Goal: Task Accomplishment & Management: Use online tool/utility

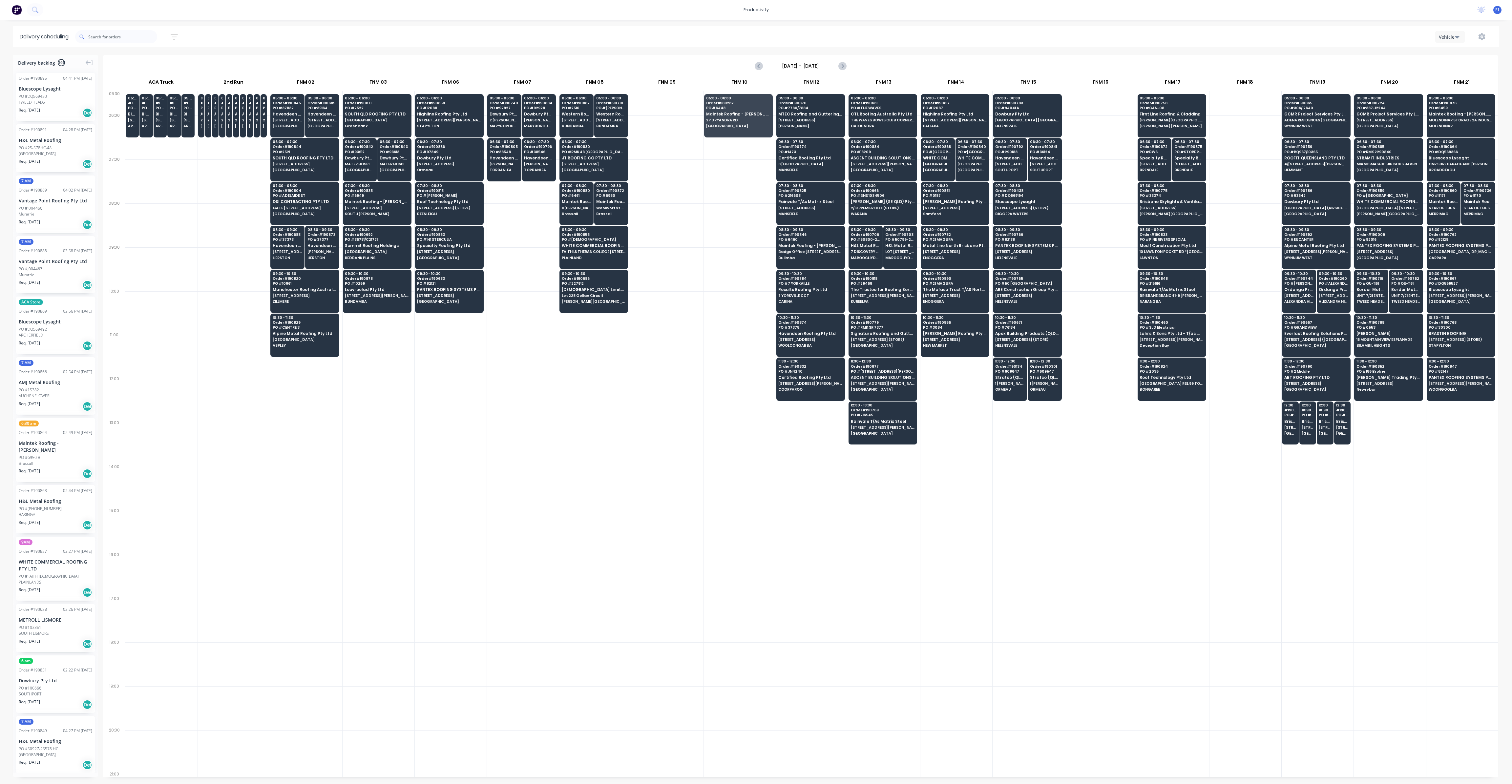
scroll to position [0, 1]
click at [759, 62] on icon "Previous page" at bounding box center [758, 66] width 8 height 8
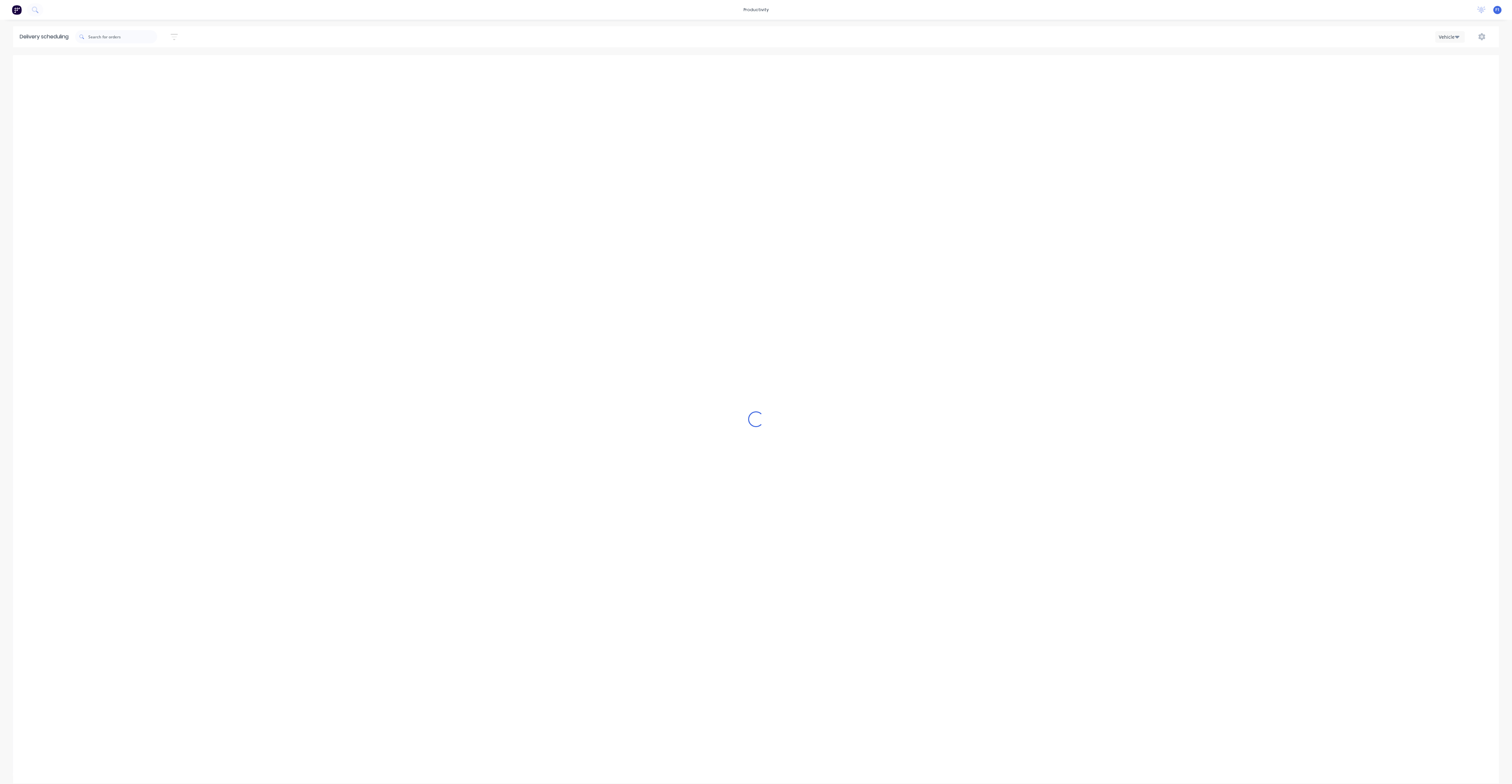
type input "[DATE] - [DATE]"
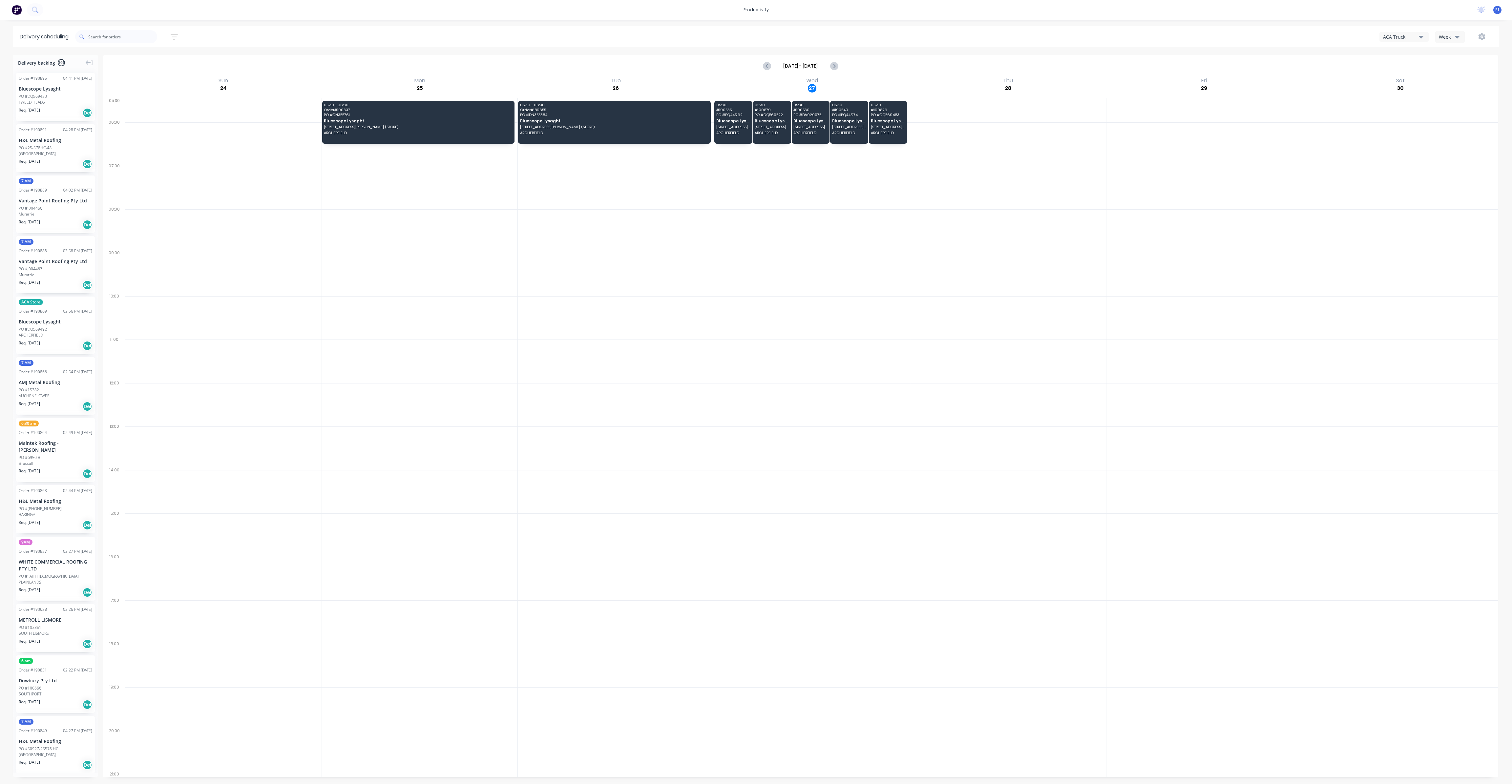
click at [1455, 38] on icon "button" at bounding box center [1457, 36] width 5 height 7
click at [1455, 70] on div "Vehicle" at bounding box center [1468, 67] width 65 height 13
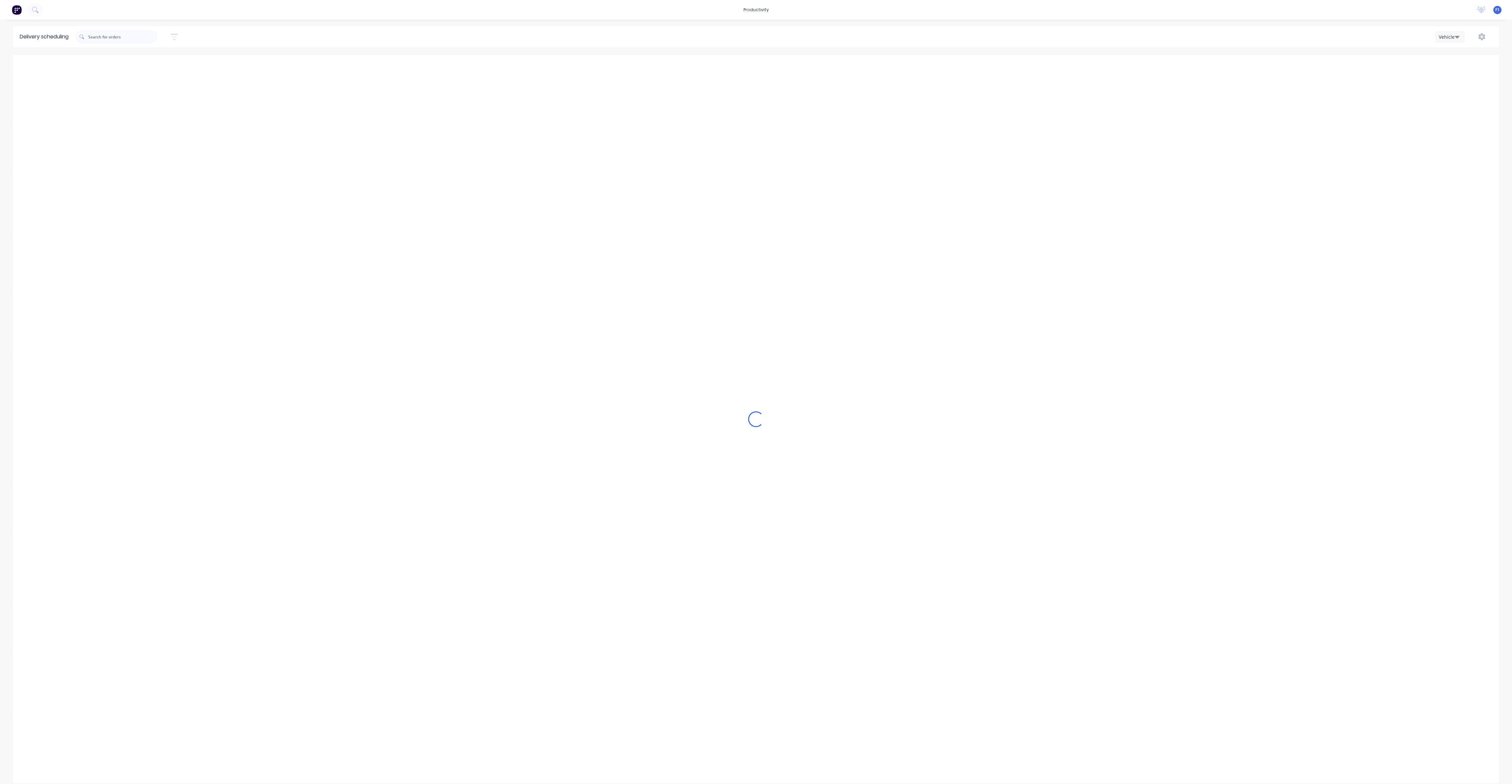
scroll to position [0, 1]
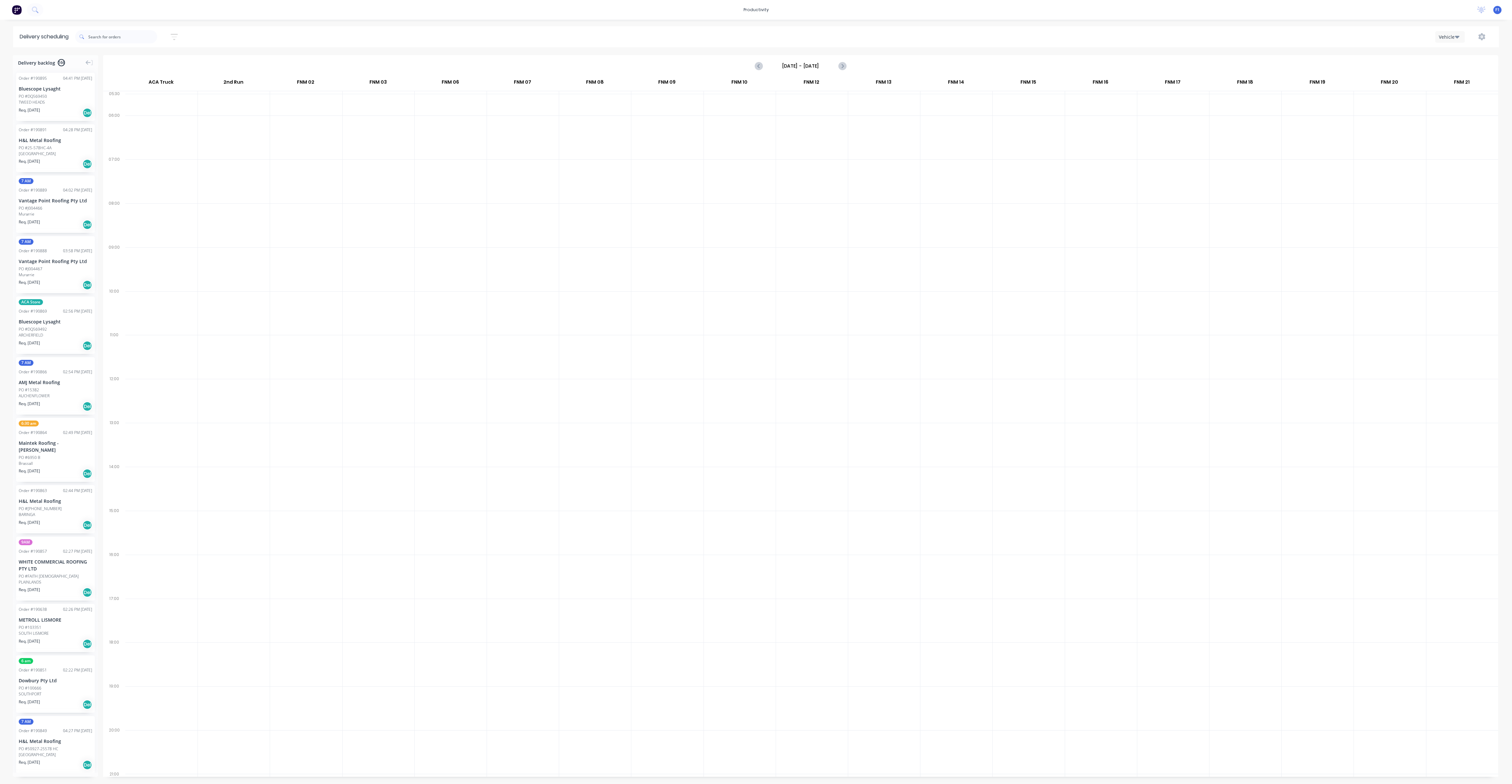
click at [822, 65] on input "Sunday - 24/08/25" at bounding box center [801, 66] width 65 height 10
click at [818, 146] on div "27" at bounding box center [816, 150] width 10 height 10
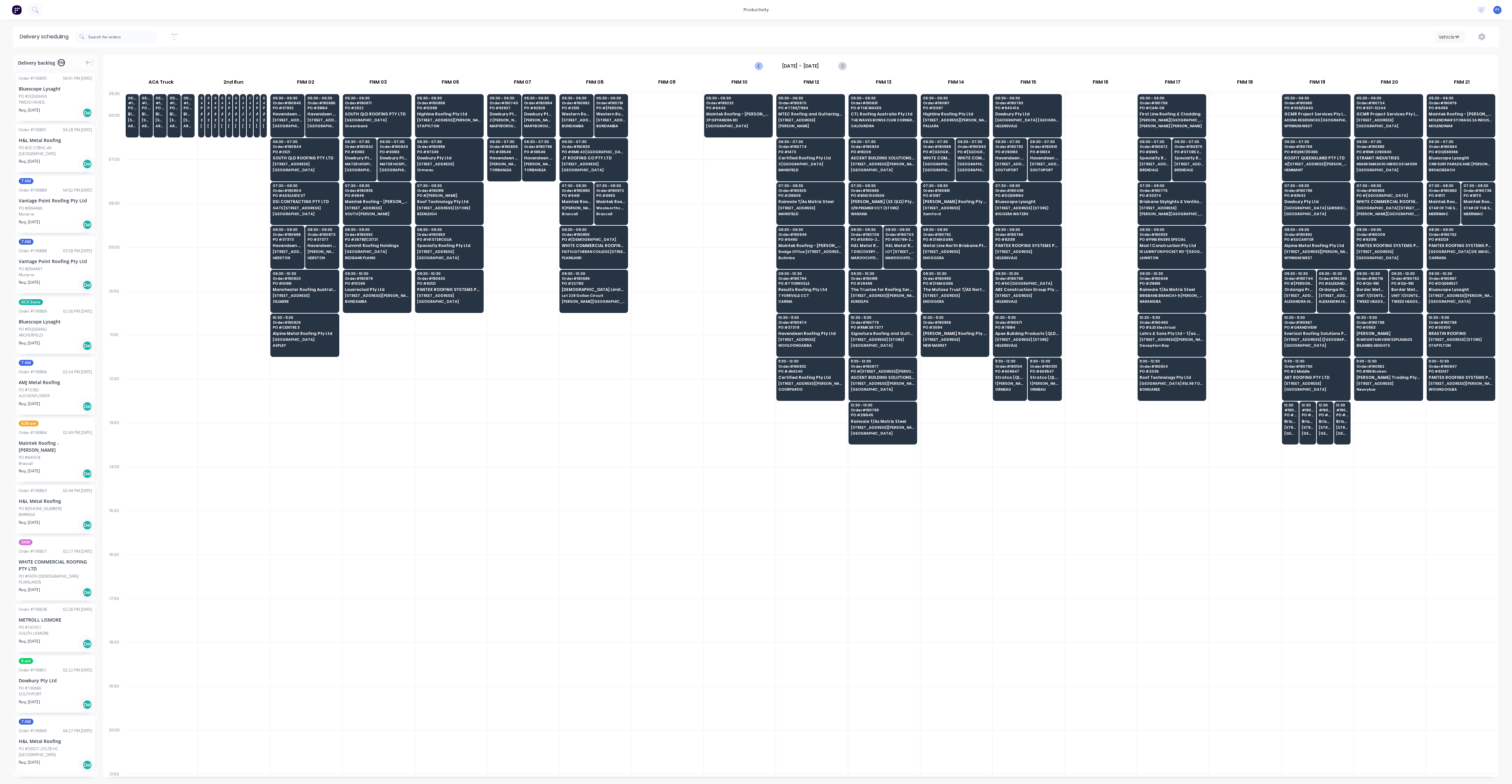
click at [760, 66] on icon "Previous page" at bounding box center [758, 66] width 8 height 8
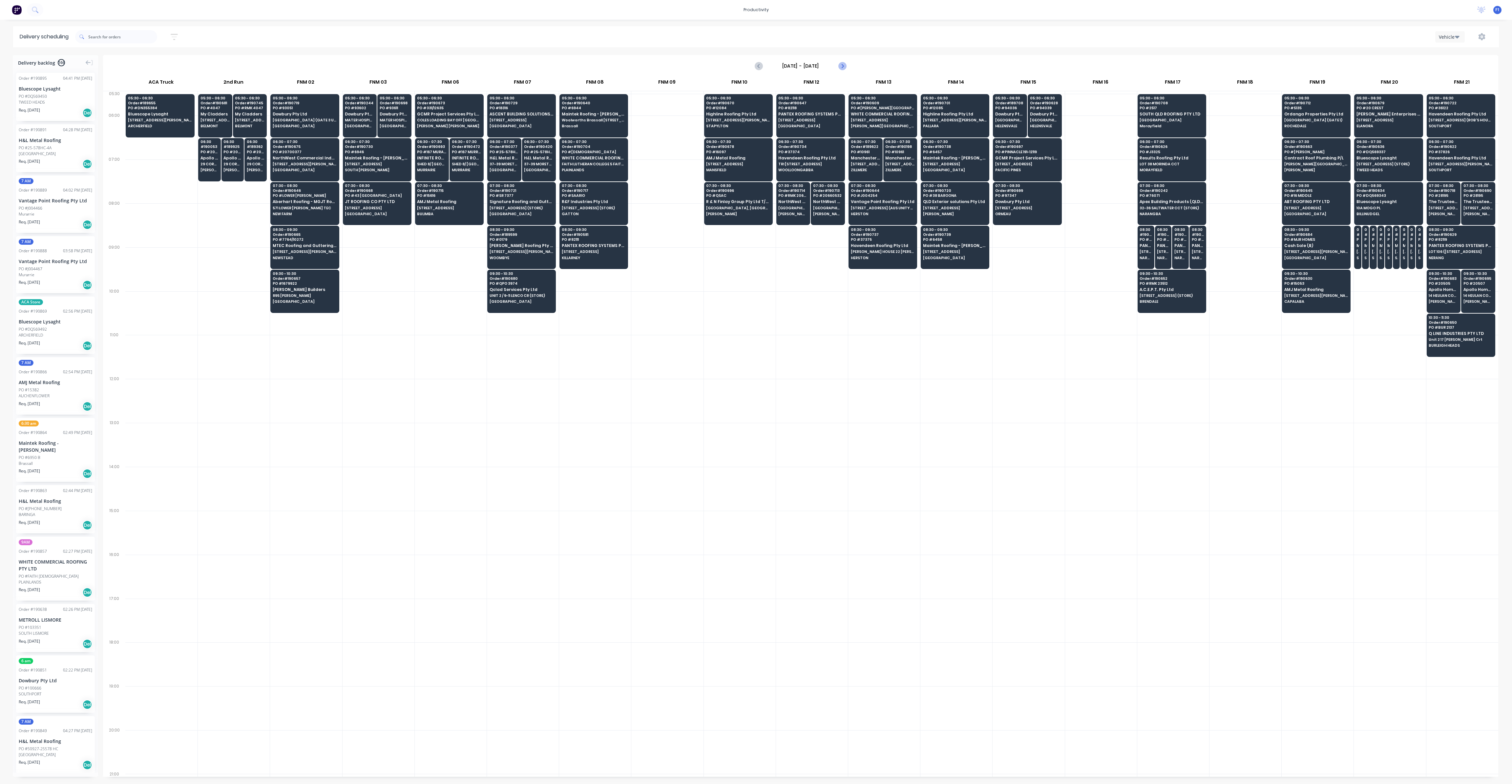
click at [842, 67] on icon "Next page" at bounding box center [842, 66] width 8 height 8
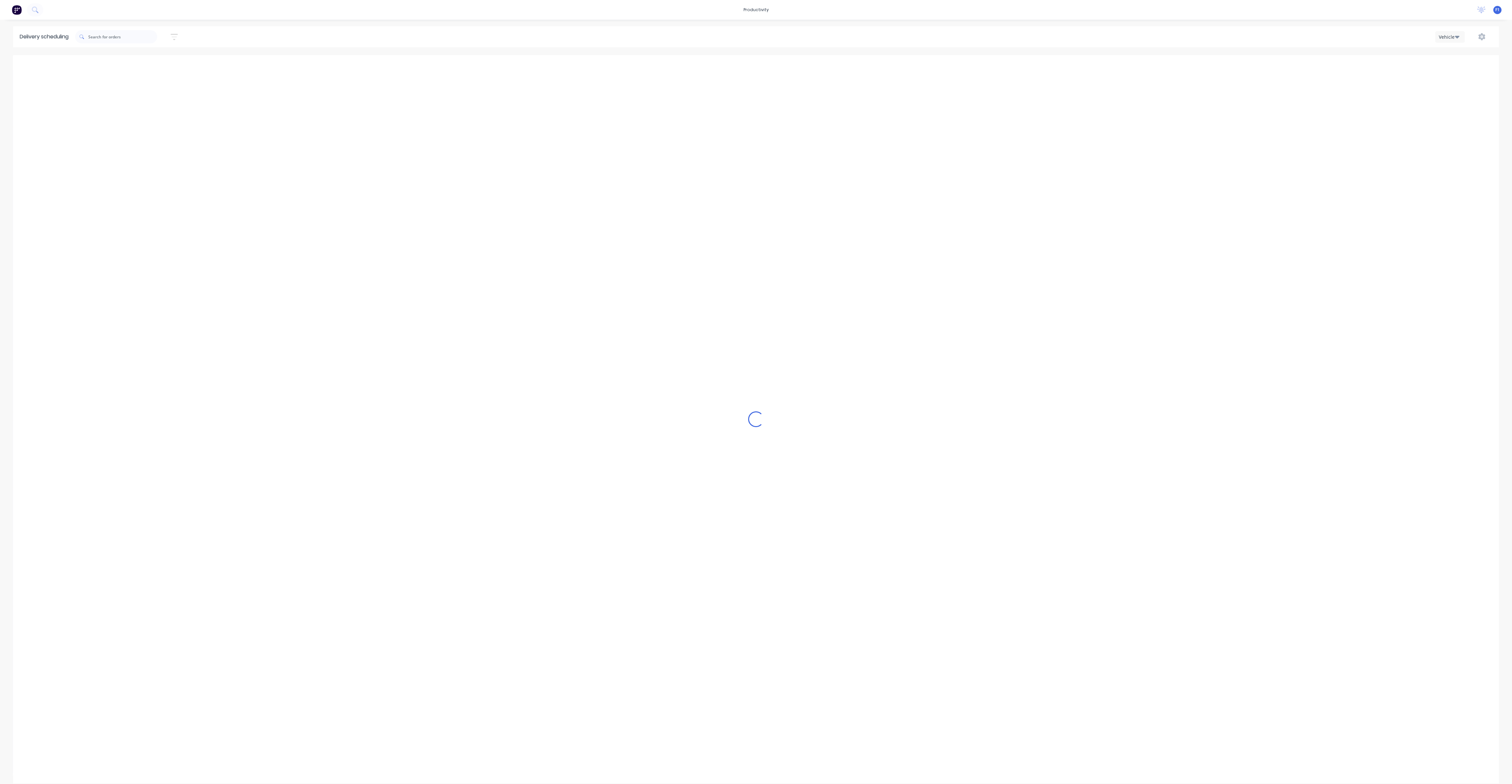
type input "[DATE] - [DATE]"
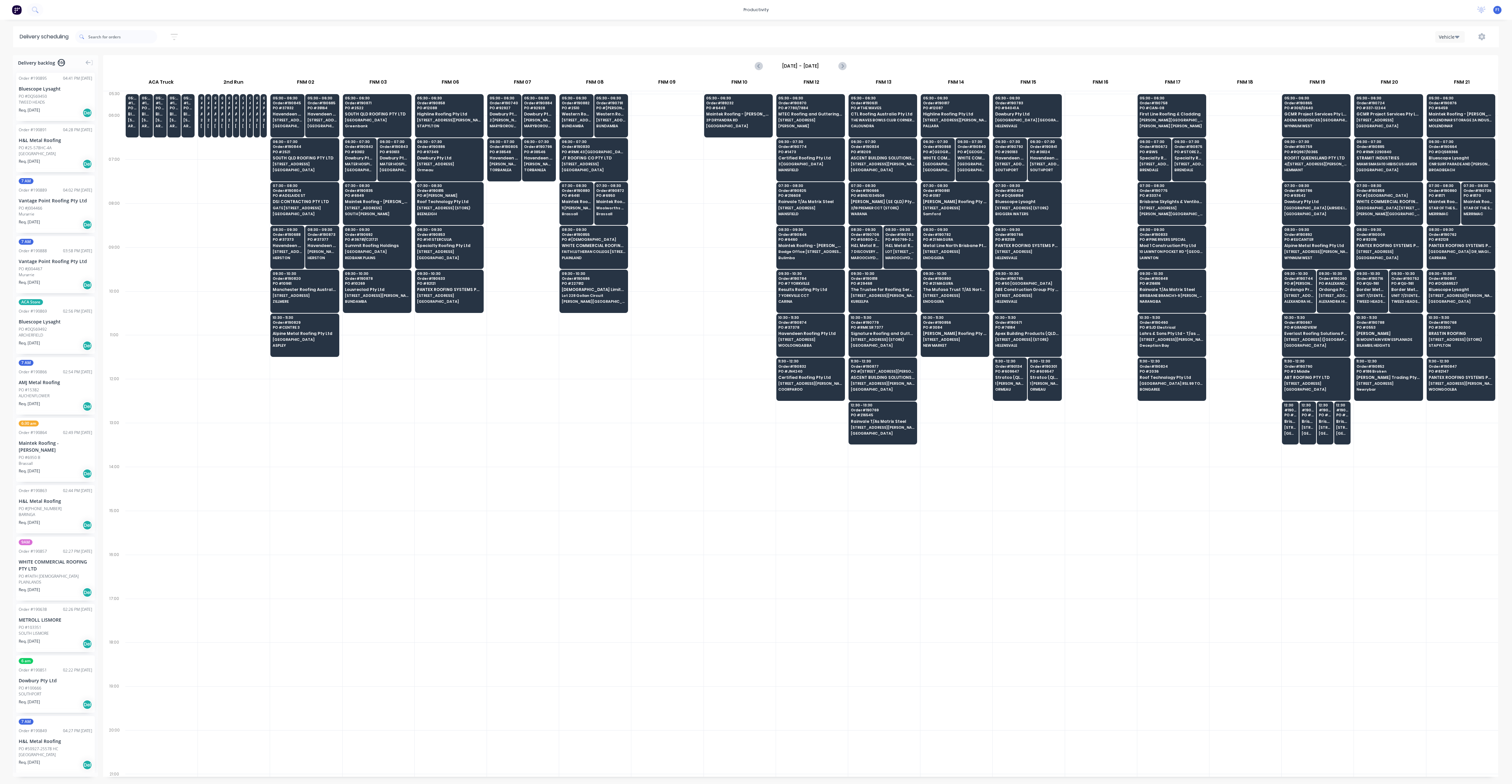
drag, startPoint x: 318, startPoint y: 437, endPoint x: 325, endPoint y: 423, distance: 15.7
click at [318, 436] on div at bounding box center [306, 445] width 72 height 44
click at [371, 260] on div "08:30 - 09:30 Order # 190692 PO # 36781/C21721 Summit Roofing Holdings LOT 101 …" at bounding box center [377, 244] width 68 height 37
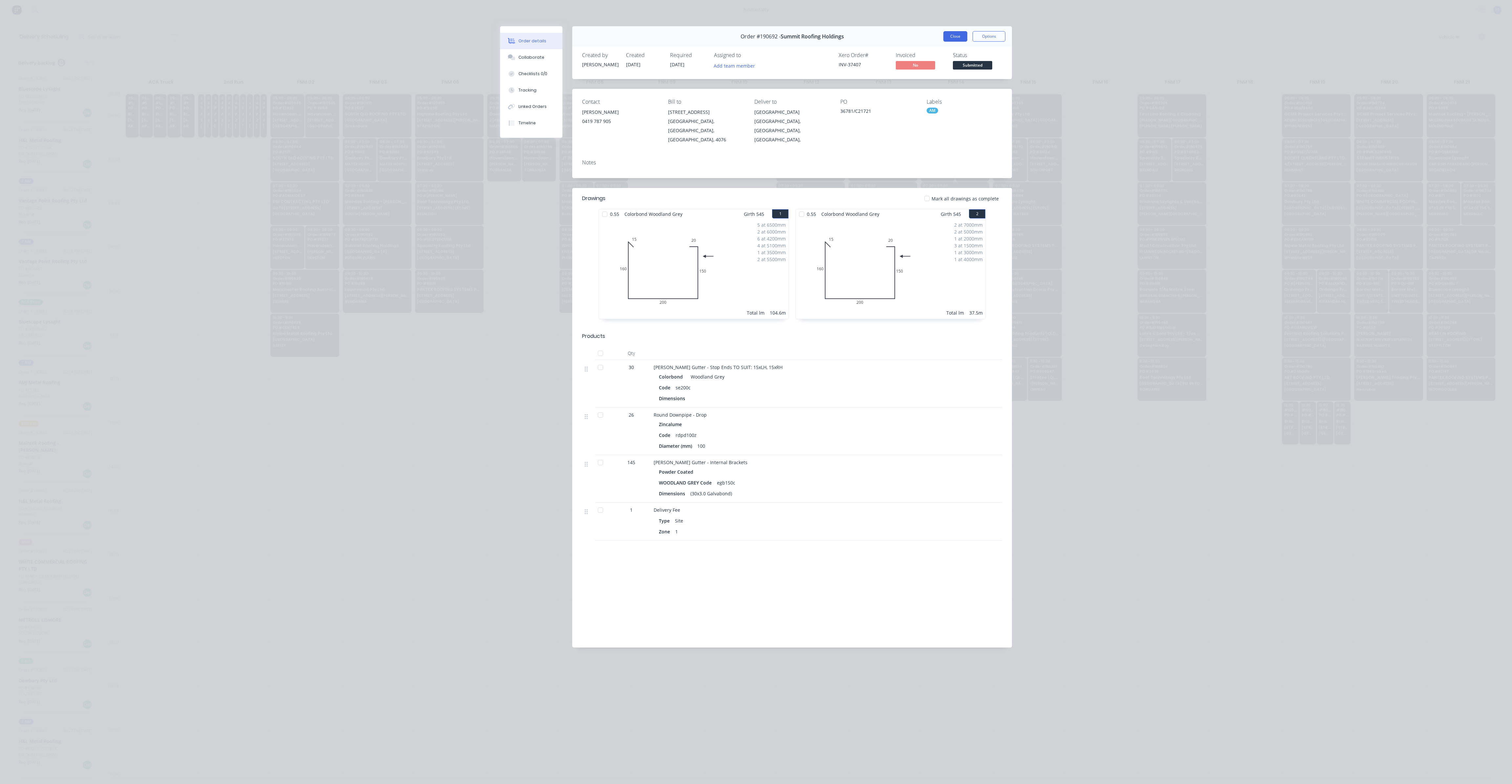
click at [953, 32] on button "Close" at bounding box center [955, 36] width 24 height 11
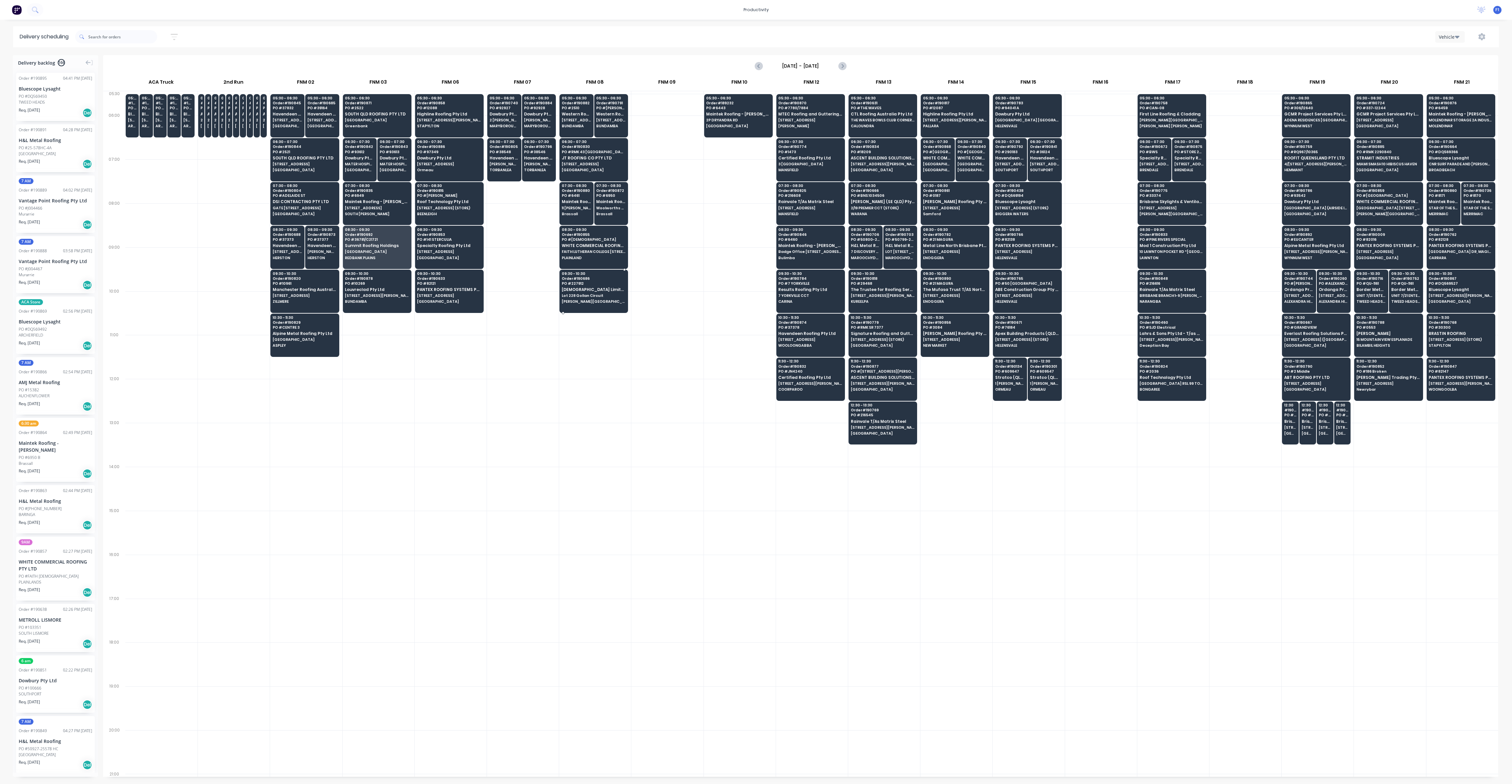
click at [591, 297] on div "09:30 - 10:30 Order # 190686 PO # 227912 Joii Limited T/as Joii Roofing Lot 228…" at bounding box center [594, 288] width 68 height 37
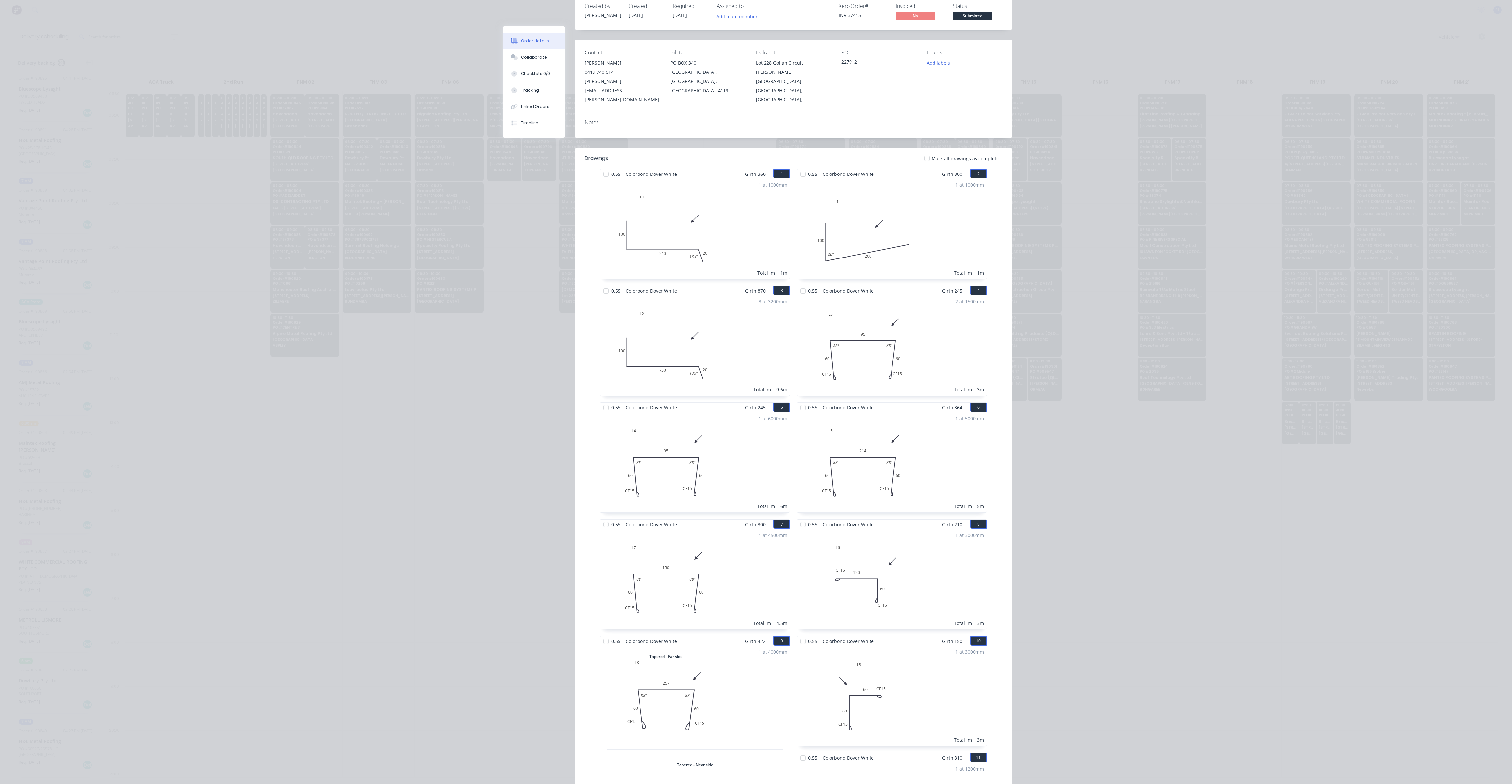
scroll to position [0, 0]
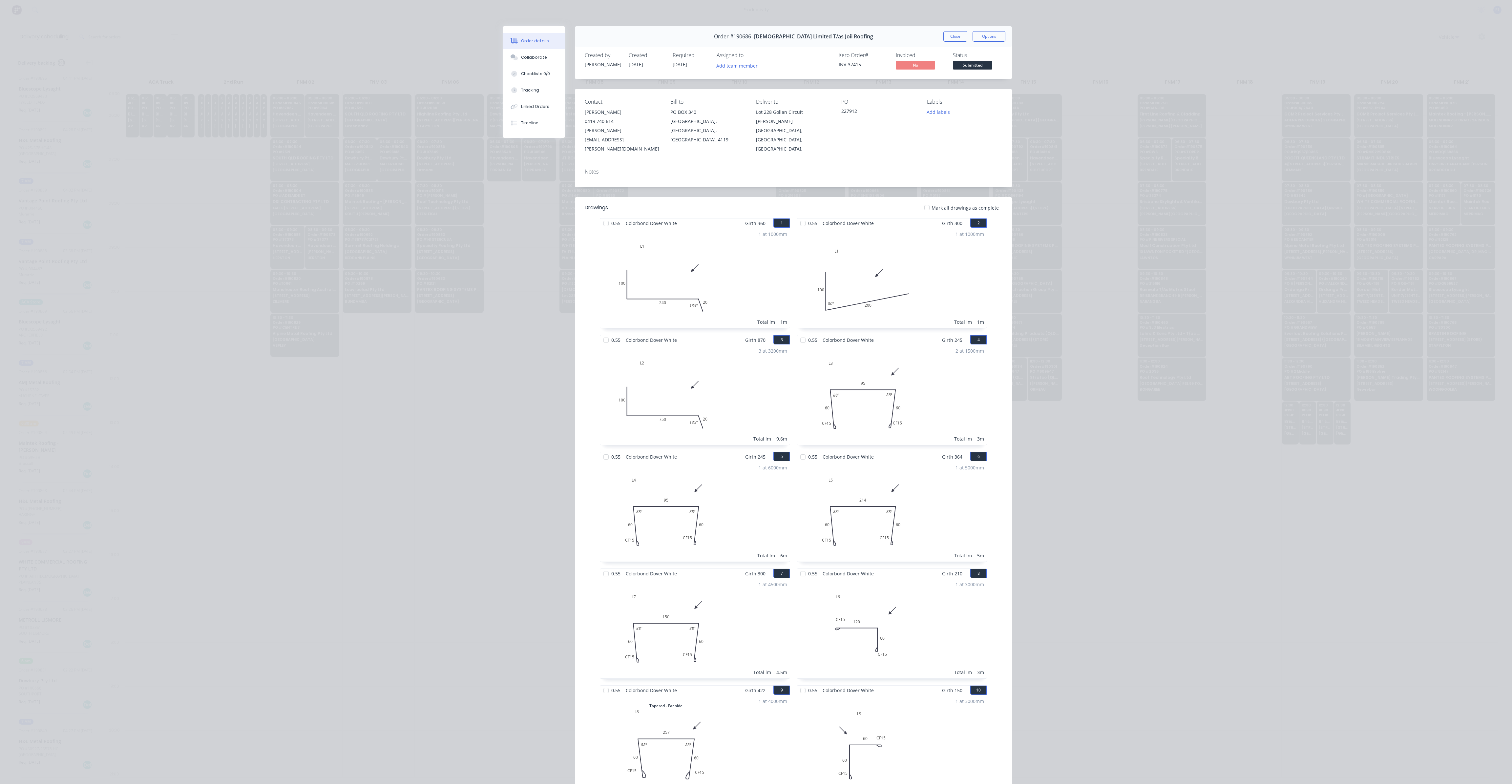
click at [953, 38] on button "Close" at bounding box center [955, 36] width 24 height 11
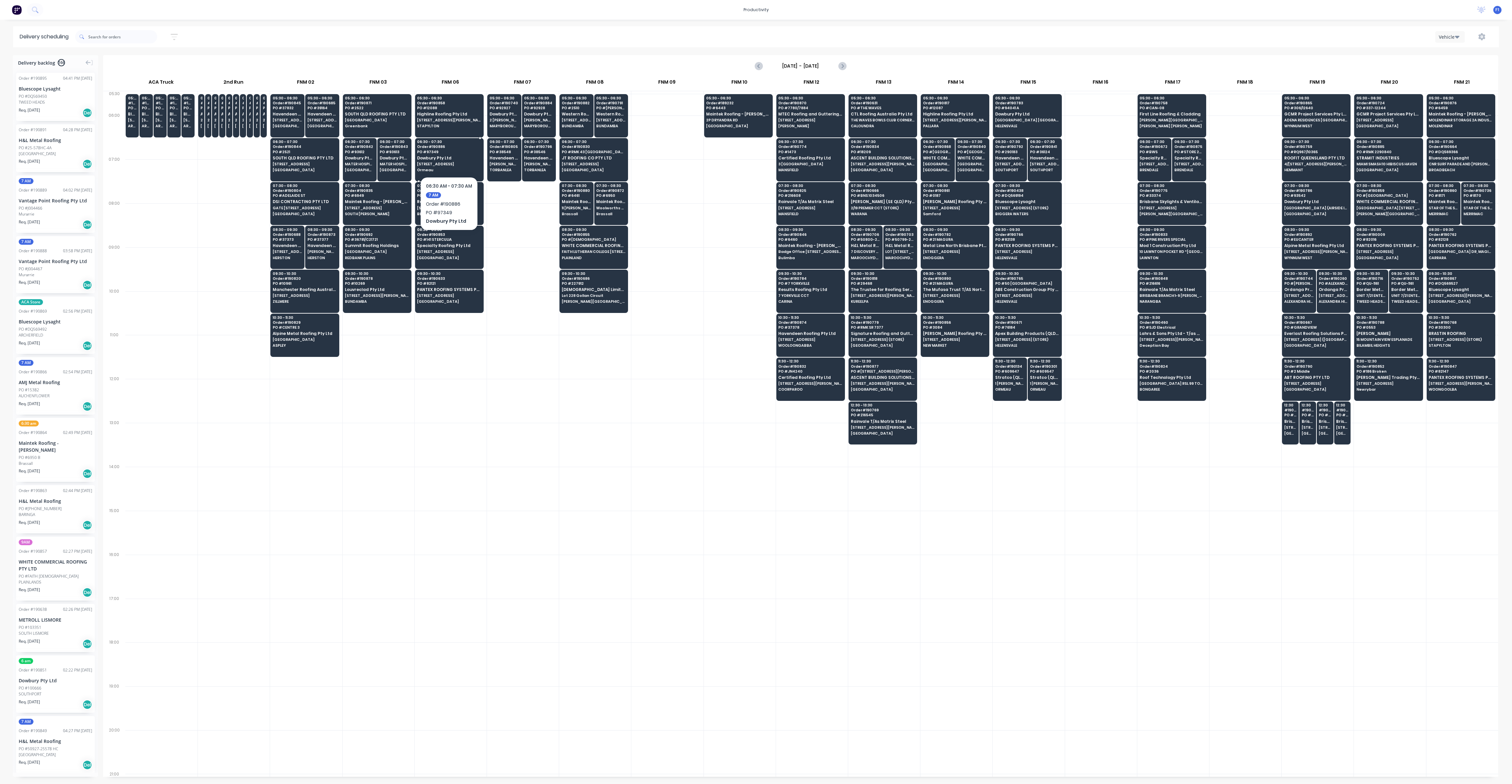
click at [450, 165] on span "[STREET_ADDRESS]" at bounding box center [449, 164] width 63 height 4
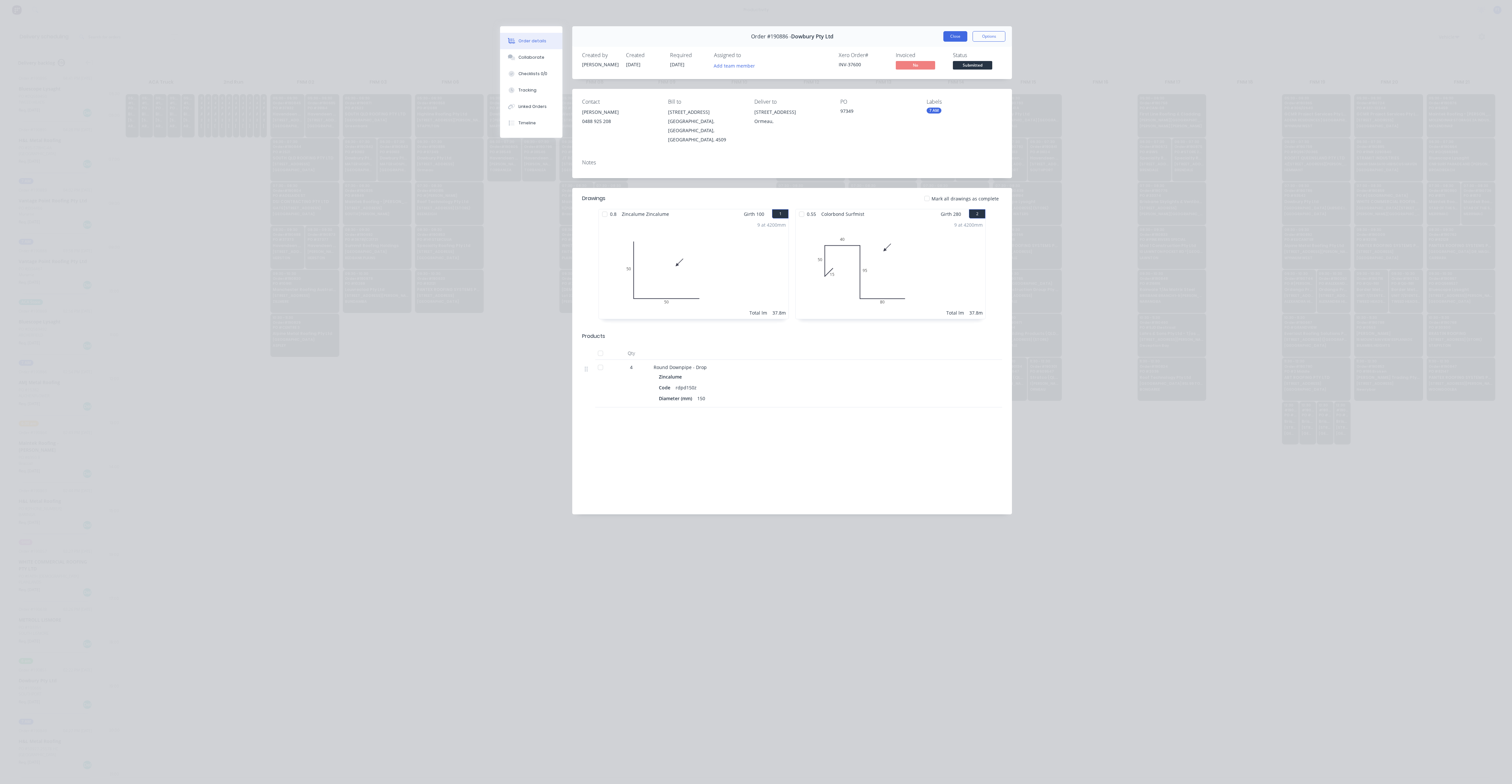
click at [952, 38] on button "Close" at bounding box center [955, 36] width 24 height 11
